Goal: Go to known website: Access a specific website the user already knows

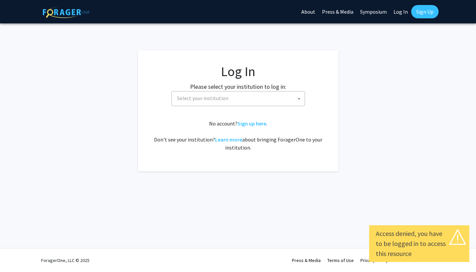
select select
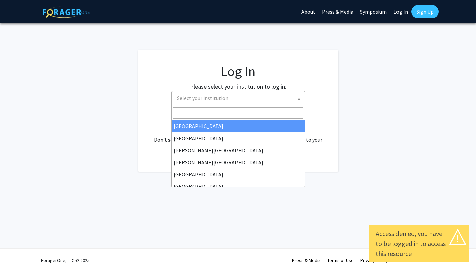
click at [243, 94] on span "Select your institution" at bounding box center [239, 99] width 130 height 14
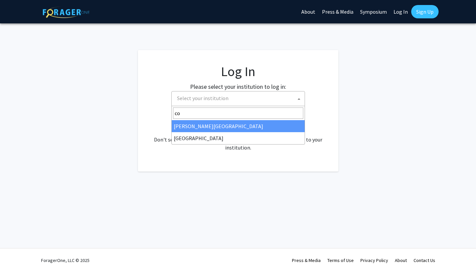
type input "c"
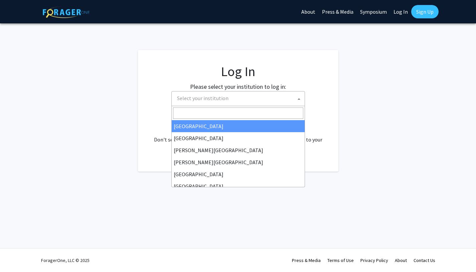
click at [209, 99] on span "Select your institution" at bounding box center [202, 98] width 51 height 7
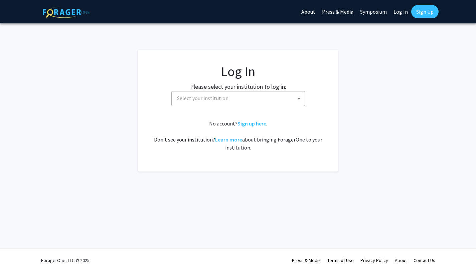
click at [209, 99] on span "Select your institution" at bounding box center [202, 98] width 51 height 7
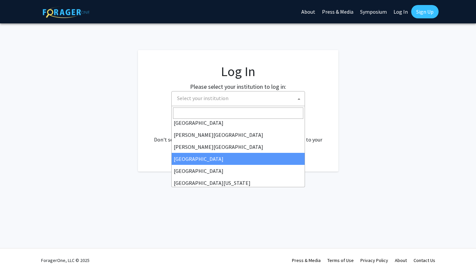
scroll to position [11, 0]
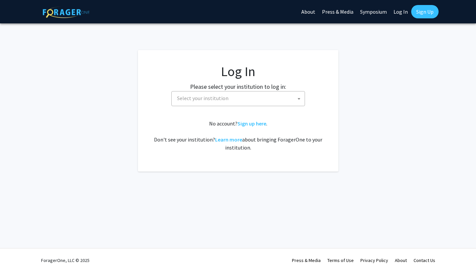
click at [137, 122] on fg-login "Log In Please select your institution to log in: [GEOGRAPHIC_DATA] [GEOGRAPHIC_…" at bounding box center [238, 111] width 476 height 122
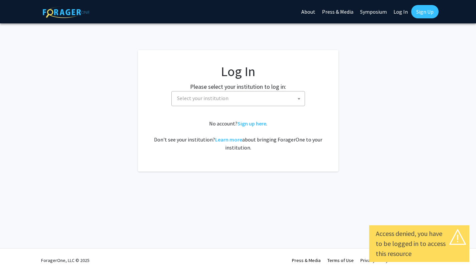
select select
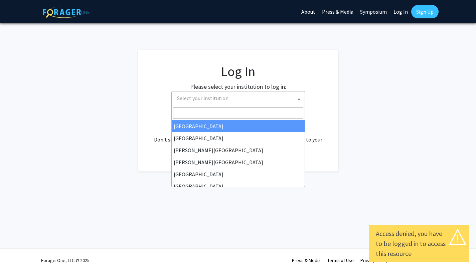
click at [237, 103] on span "Select your institution" at bounding box center [239, 99] width 130 height 14
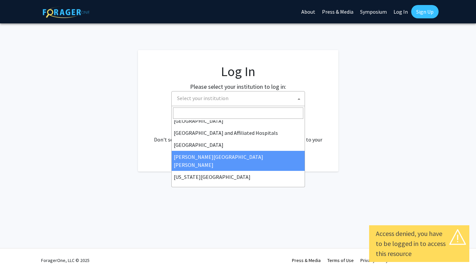
scroll to position [234, 0]
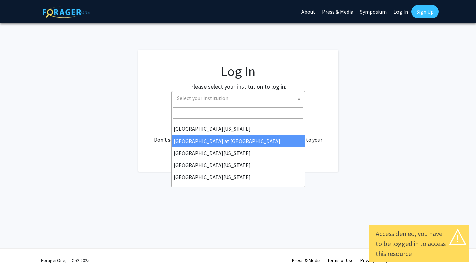
click at [250, 60] on fg-card "Log In Please select your institution to log in: [GEOGRAPHIC_DATA] [GEOGRAPHIC_…" at bounding box center [238, 111] width 200 height 122
